Goal: Information Seeking & Learning: Learn about a topic

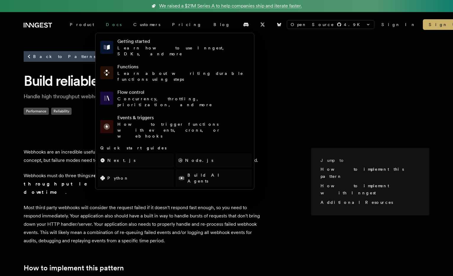
click at [101, 22] on link "Docs" at bounding box center [114, 24] width 28 height 11
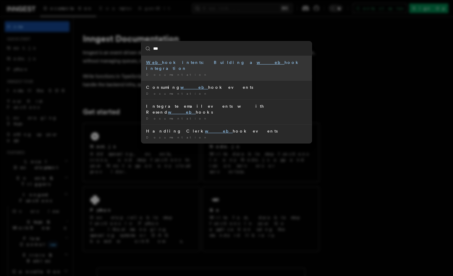
type input "****"
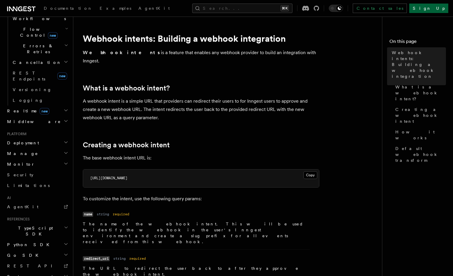
click at [445, 7] on link "Sign Up" at bounding box center [429, 8] width 39 height 9
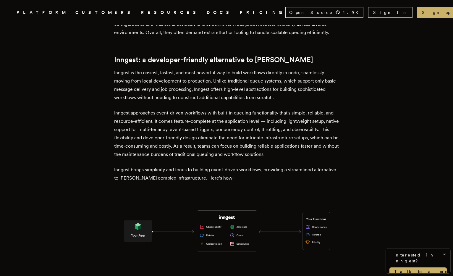
scroll to position [806, 0]
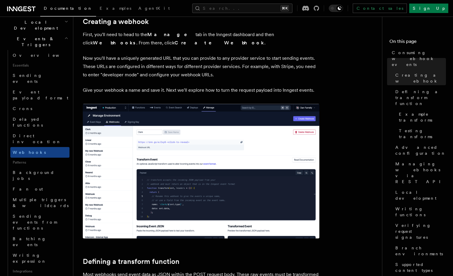
scroll to position [191, 0]
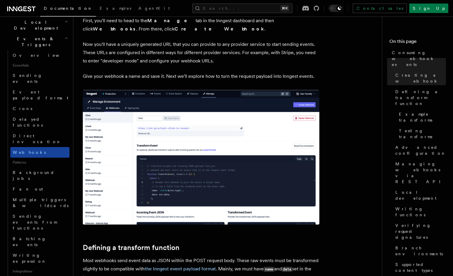
click at [38, 147] on link "Webhooks" at bounding box center [39, 152] width 59 height 11
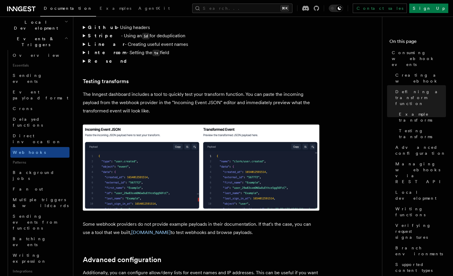
scroll to position [966, 0]
click at [88, 58] on strong "Resend" at bounding box center [110, 61] width 44 height 6
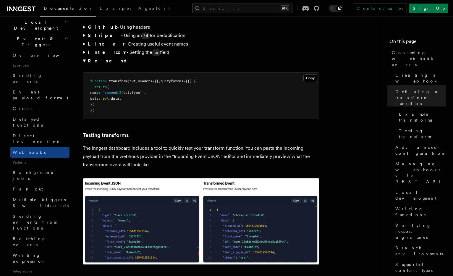
click at [91, 49] on strong "Intercom" at bounding box center [107, 52] width 39 height 6
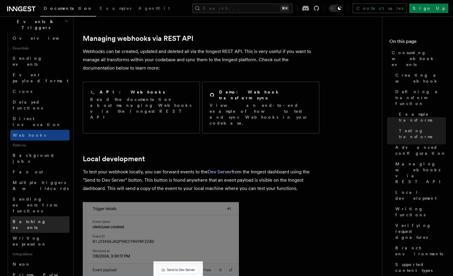
scroll to position [163, 0]
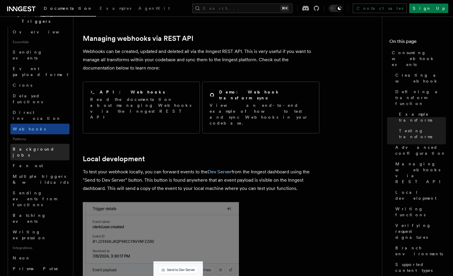
click at [41, 147] on span "Background jobs" at bounding box center [34, 152] width 42 height 11
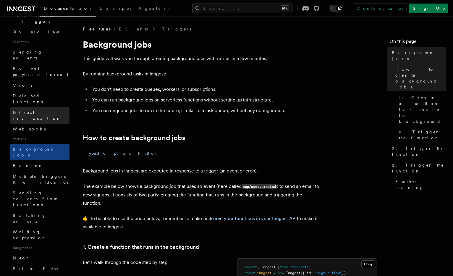
click at [35, 110] on span "Direct invocation" at bounding box center [37, 115] width 49 height 11
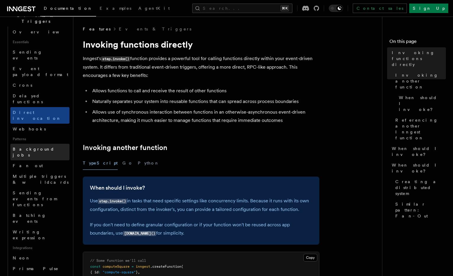
click at [37, 147] on span "Background jobs" at bounding box center [34, 152] width 42 height 11
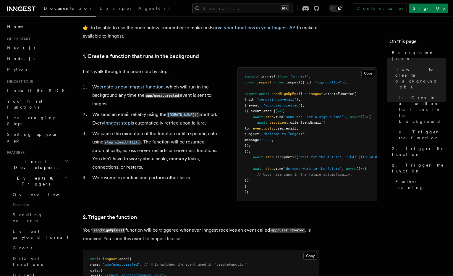
scroll to position [185, 0]
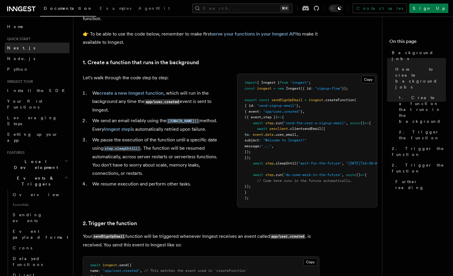
click at [23, 47] on link "Next.js" at bounding box center [37, 48] width 65 height 11
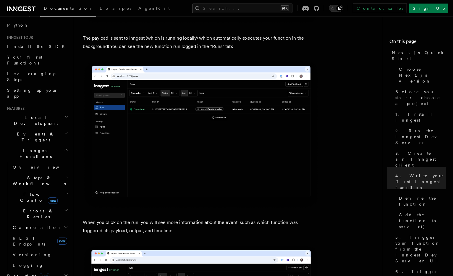
scroll to position [2000, 0]
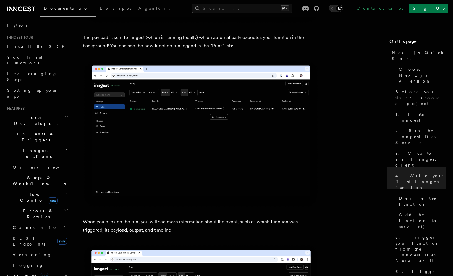
click at [31, 173] on h2 "Steps & Workflows" at bounding box center [39, 181] width 59 height 17
click at [32, 175] on span "Steps & Workflows" at bounding box center [38, 181] width 56 height 12
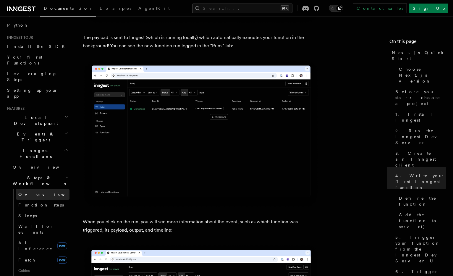
click at [31, 192] on span "Overview" at bounding box center [48, 194] width 61 height 5
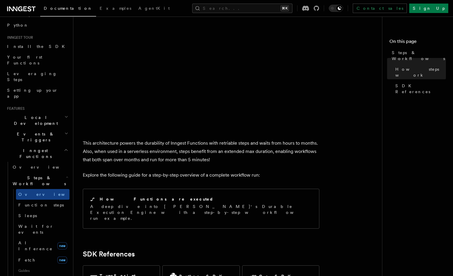
scroll to position [501, 0]
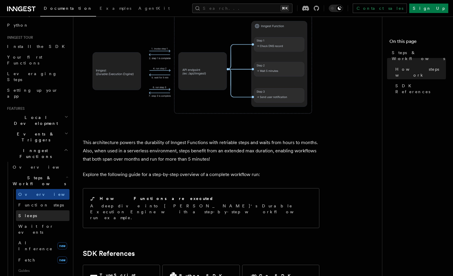
click at [32, 210] on link "Sleeps" at bounding box center [43, 215] width 54 height 11
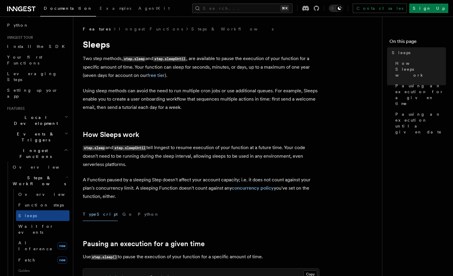
click at [36, 175] on span "Steps & Workflows" at bounding box center [38, 181] width 56 height 12
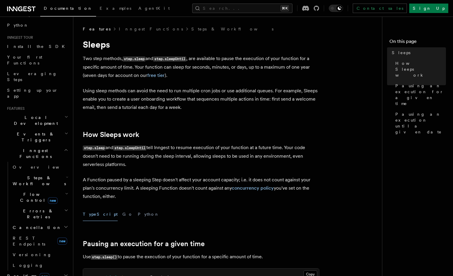
click at [36, 131] on span "Events & Triggers" at bounding box center [35, 137] width 60 height 12
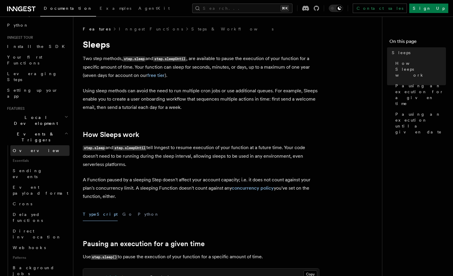
click at [35, 145] on link "Overview" at bounding box center [39, 150] width 59 height 11
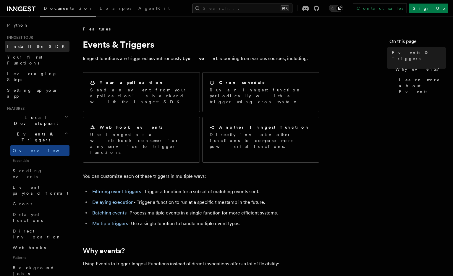
click at [27, 45] on span "Install the SDK" at bounding box center [37, 46] width 61 height 5
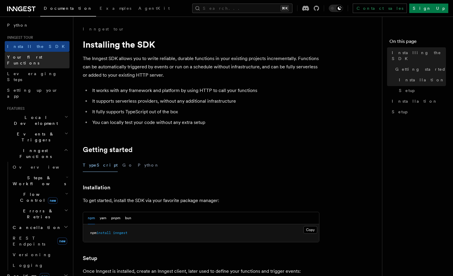
click at [28, 57] on span "Your first Functions" at bounding box center [24, 60] width 35 height 11
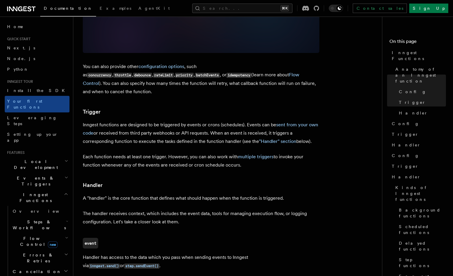
click at [38, 80] on h2 "Inngest tour" at bounding box center [37, 81] width 65 height 5
click at [23, 57] on link "Node.js" at bounding box center [37, 58] width 65 height 11
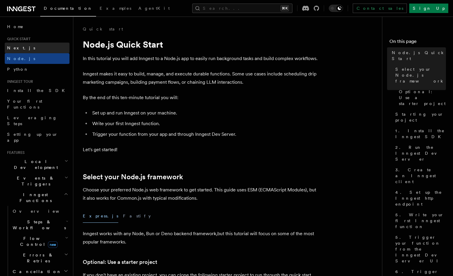
click at [25, 44] on link "Next.js" at bounding box center [37, 48] width 65 height 11
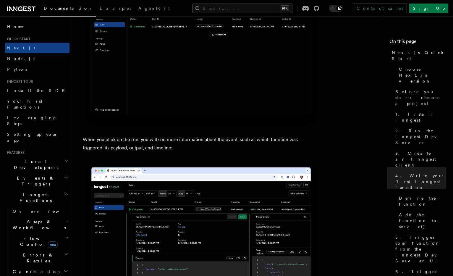
scroll to position [2152, 0]
